Goal: Information Seeking & Learning: Learn about a topic

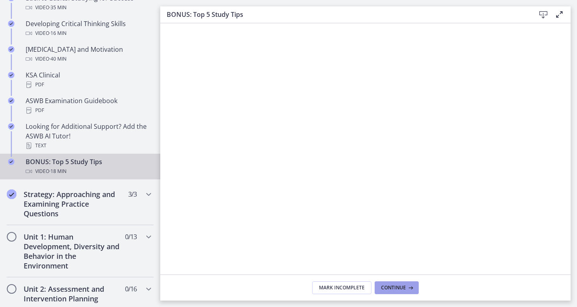
click at [397, 287] on span "Continue" at bounding box center [393, 287] width 25 height 6
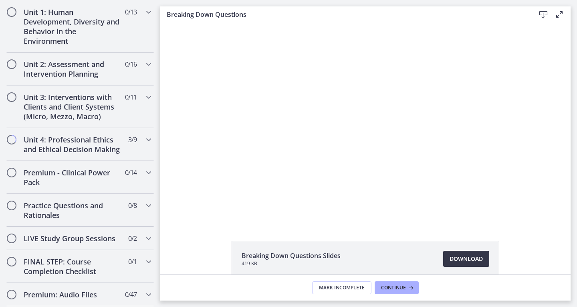
click at [464, 259] on span "Download Opens in a new window" at bounding box center [466, 259] width 33 height 10
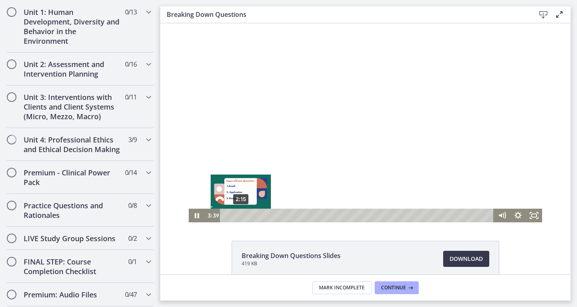
click at [238, 216] on div "2:15" at bounding box center [358, 215] width 264 height 14
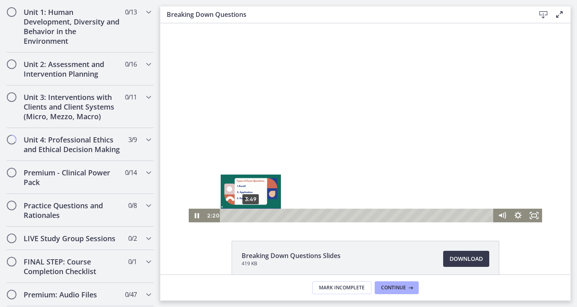
click at [248, 213] on div "3:49" at bounding box center [358, 215] width 264 height 14
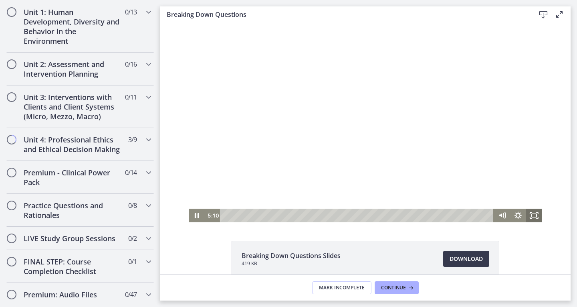
drag, startPoint x: 532, startPoint y: 215, endPoint x: 692, endPoint y: 273, distance: 170.6
click at [532, 215] on icon "Fullscreen" at bounding box center [534, 215] width 16 height 14
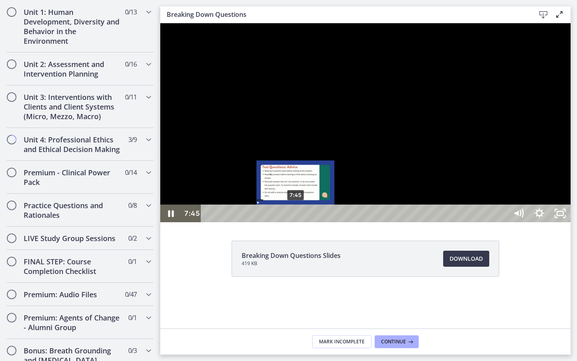
click at [296, 222] on div "7:45" at bounding box center [356, 213] width 294 height 18
click at [290, 222] on div "7:11" at bounding box center [356, 213] width 294 height 18
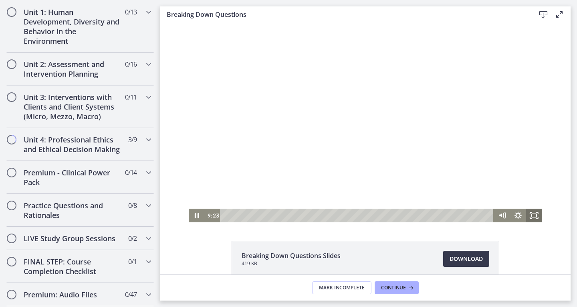
click at [535, 217] on icon "Fullscreen" at bounding box center [534, 215] width 16 height 14
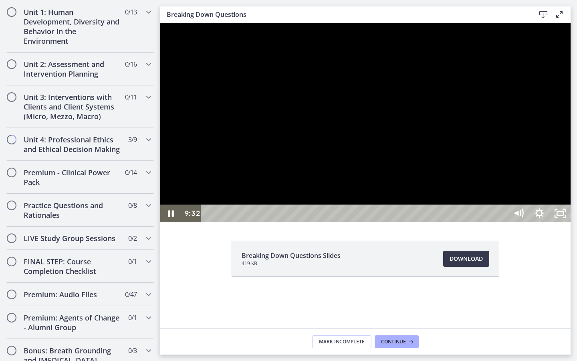
click at [476, 172] on div at bounding box center [365, 122] width 411 height 199
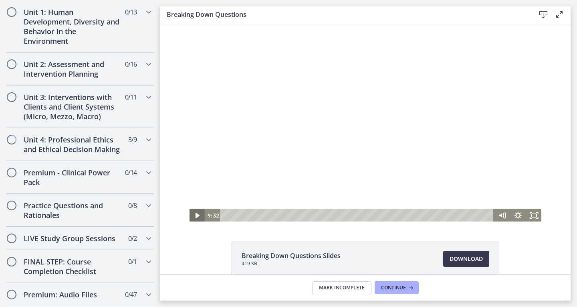
click at [194, 211] on icon "Play Video" at bounding box center [198, 215] width 16 height 14
click at [534, 217] on icon "Fullscreen" at bounding box center [534, 215] width 16 height 14
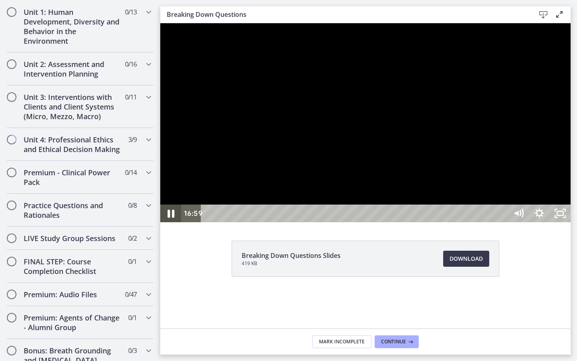
click at [175, 224] on icon "Pause" at bounding box center [170, 213] width 25 height 21
click at [170, 218] on icon "Play Video" at bounding box center [172, 213] width 6 height 9
click at [465, 170] on div at bounding box center [365, 122] width 411 height 199
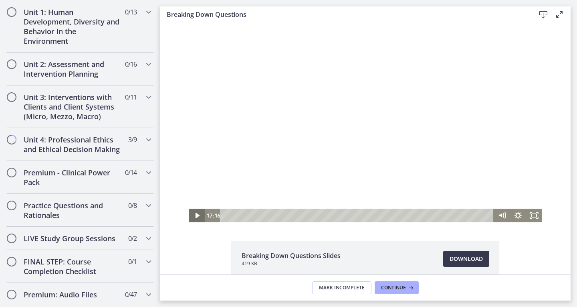
click at [195, 213] on icon "Play Video" at bounding box center [198, 215] width 16 height 14
click at [532, 217] on rect "Fullscreen" at bounding box center [534, 215] width 5 height 3
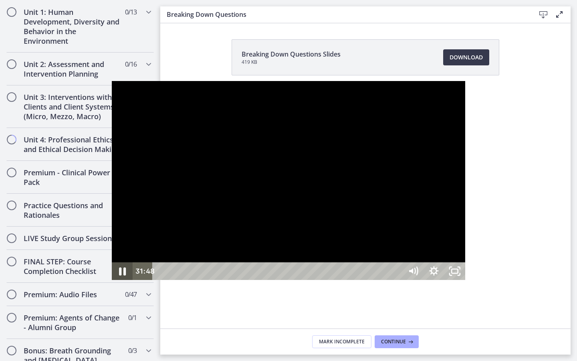
click at [110, 282] on icon "Pause" at bounding box center [122, 271] width 25 height 21
